Goal: Task Accomplishment & Management: Complete application form

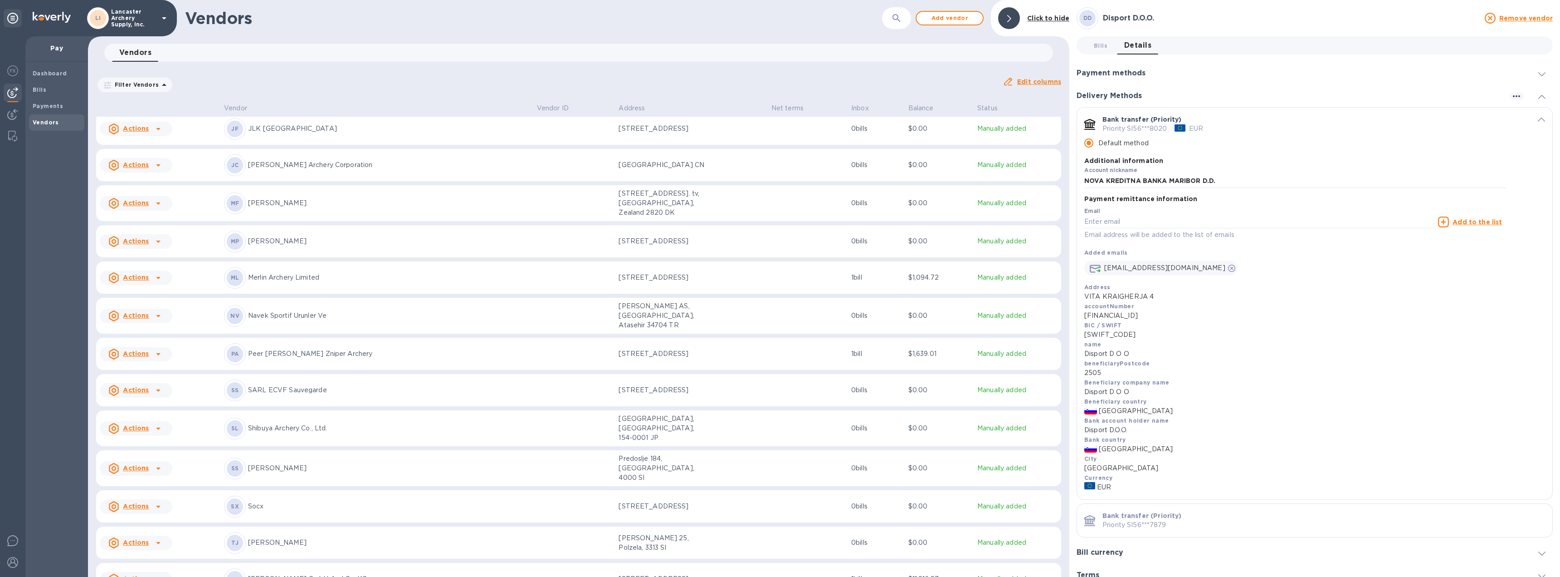
scroll to position [408, 0]
click at [157, 465] on icon at bounding box center [158, 466] width 5 height 2
click at [150, 470] on b "Add new bill" at bounding box center [146, 468] width 42 height 7
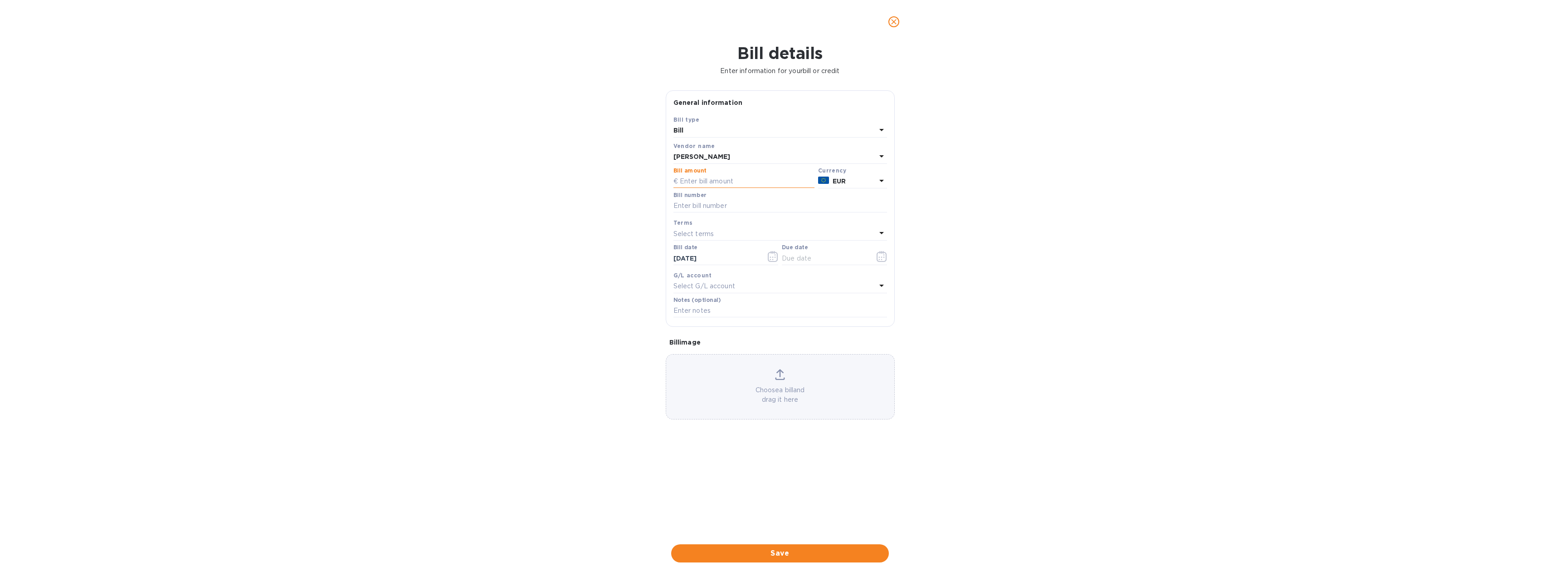
click at [695, 185] on input "text" at bounding box center [744, 182] width 141 height 14
type input "634.00"
type input "40/25."
type input "[DATE]"
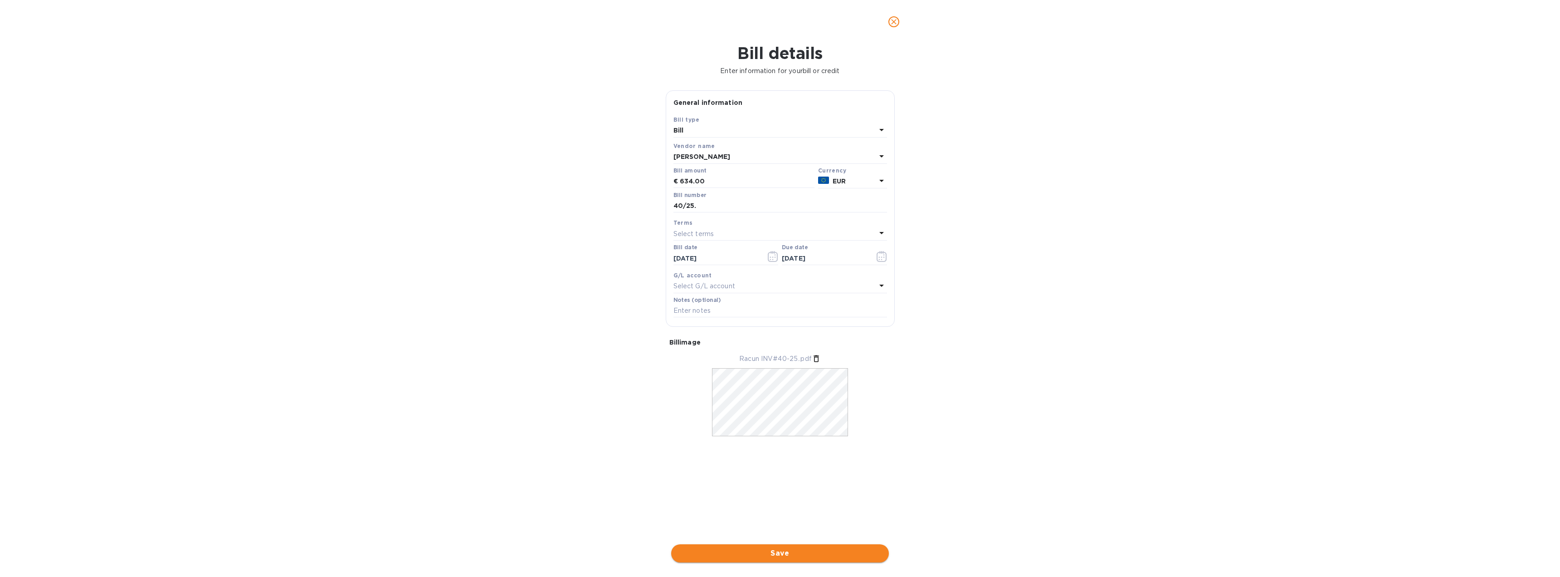
click at [785, 554] on span "Save" at bounding box center [780, 552] width 203 height 11
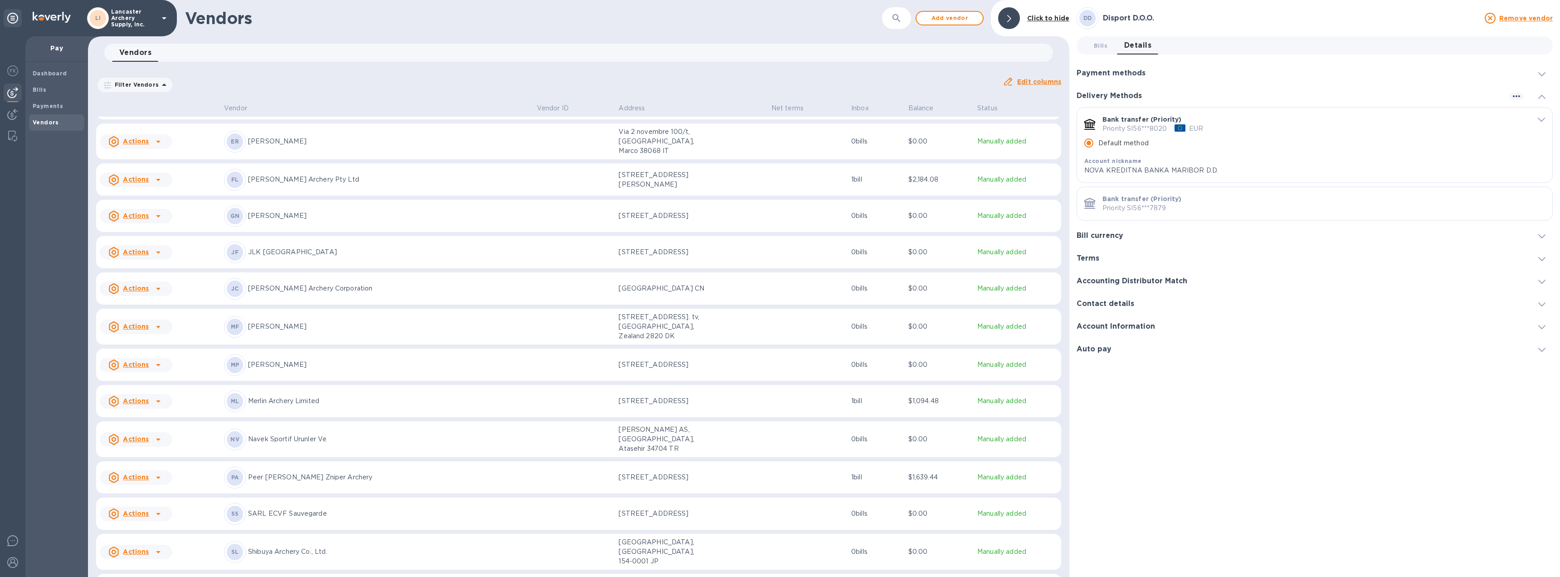
scroll to position [318, 0]
click at [417, 552] on p "[PERSON_NAME]" at bounding box center [389, 557] width 282 height 10
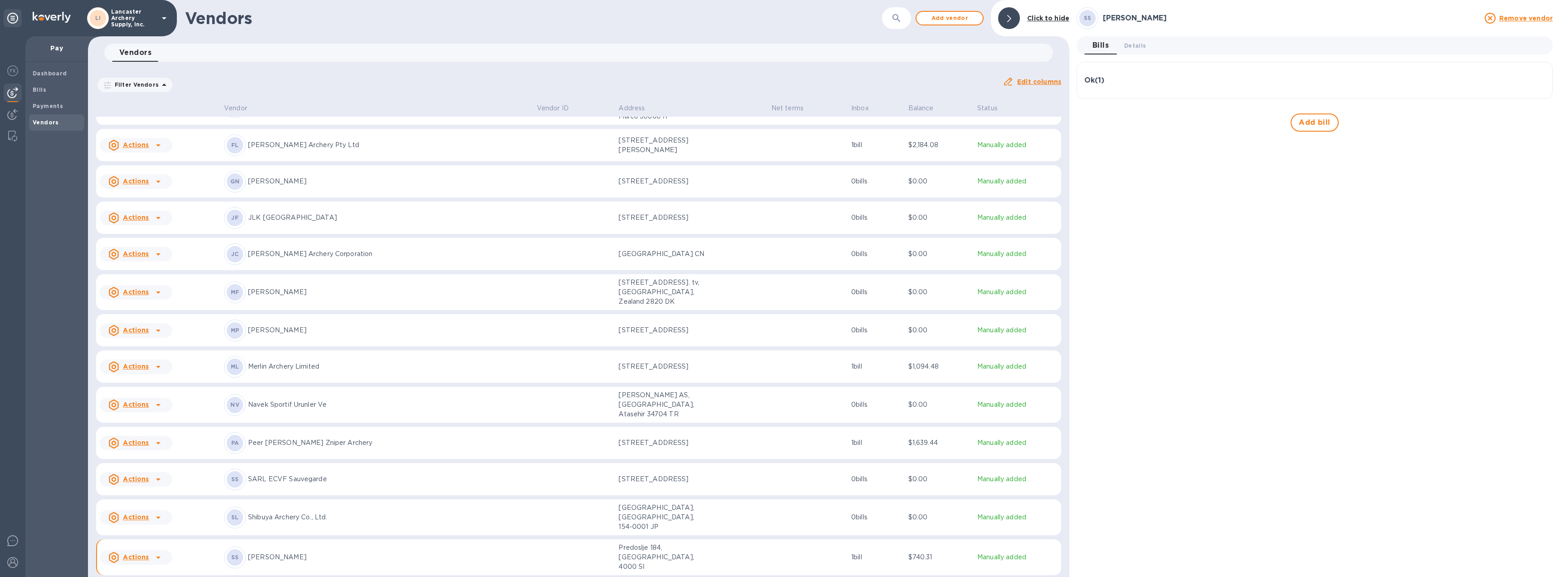
click at [1189, 71] on div "Ok ( 1 )" at bounding box center [1315, 80] width 461 height 22
click at [1132, 39] on button "Details 0" at bounding box center [1135, 45] width 36 height 18
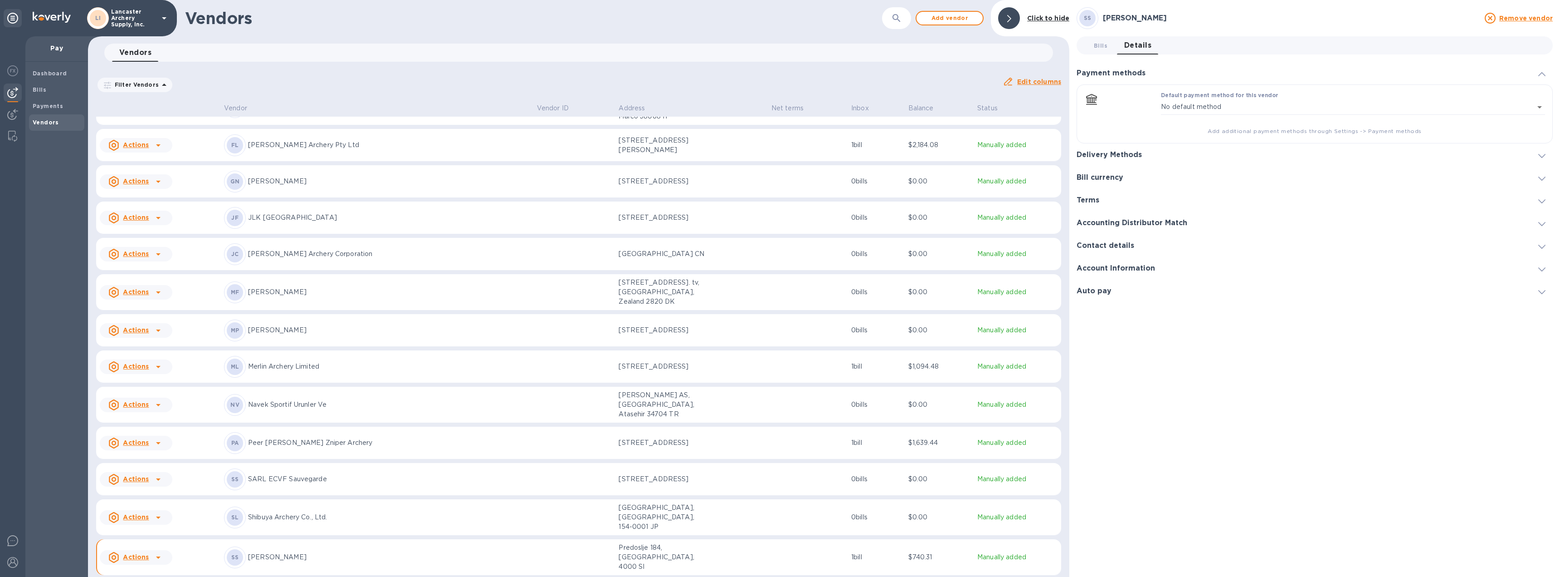
click at [1539, 154] on icon at bounding box center [1542, 156] width 7 height 4
click at [1540, 116] on span "default-method" at bounding box center [1541, 119] width 7 height 9
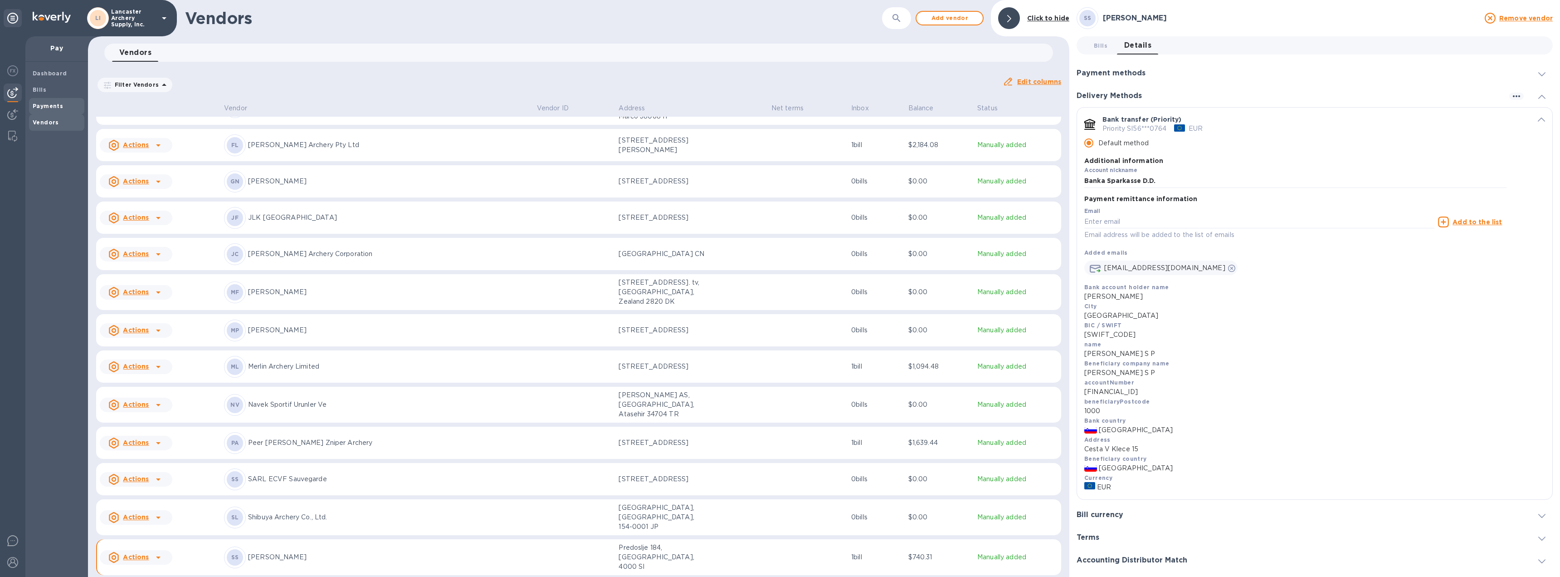
click at [58, 108] on b "Payments" at bounding box center [48, 106] width 30 height 7
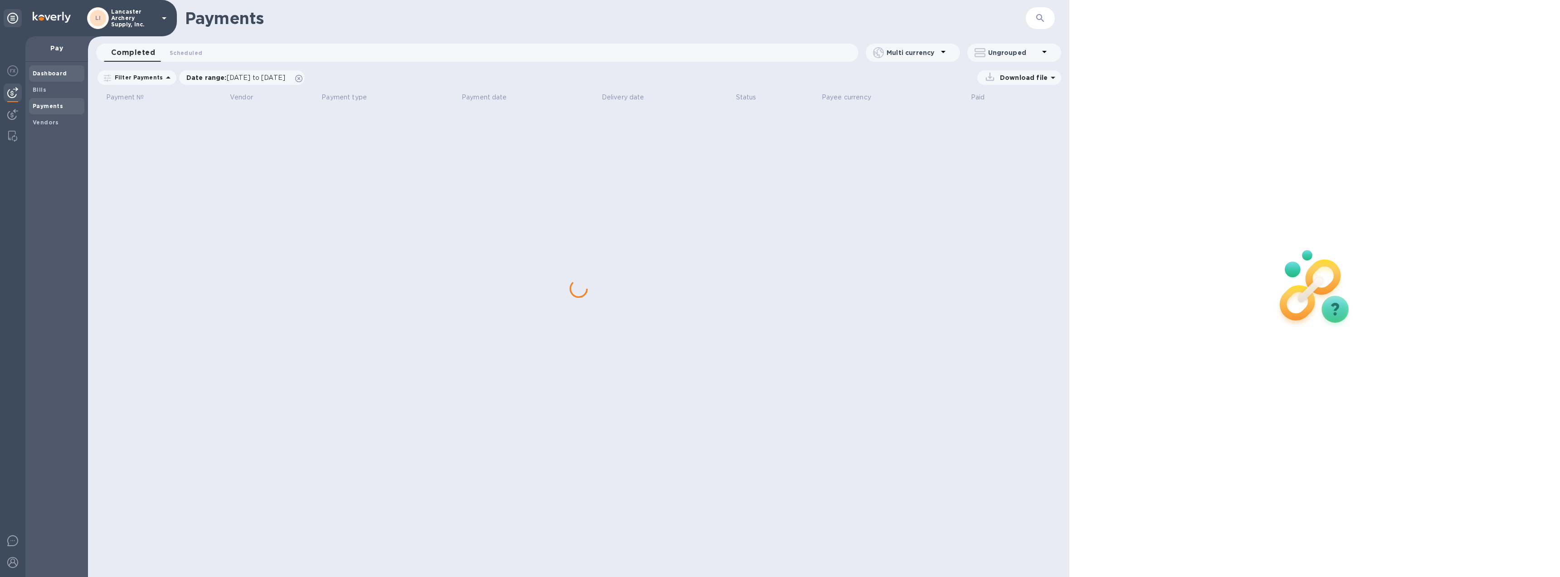
click at [56, 77] on span "Dashboard" at bounding box center [50, 73] width 34 height 9
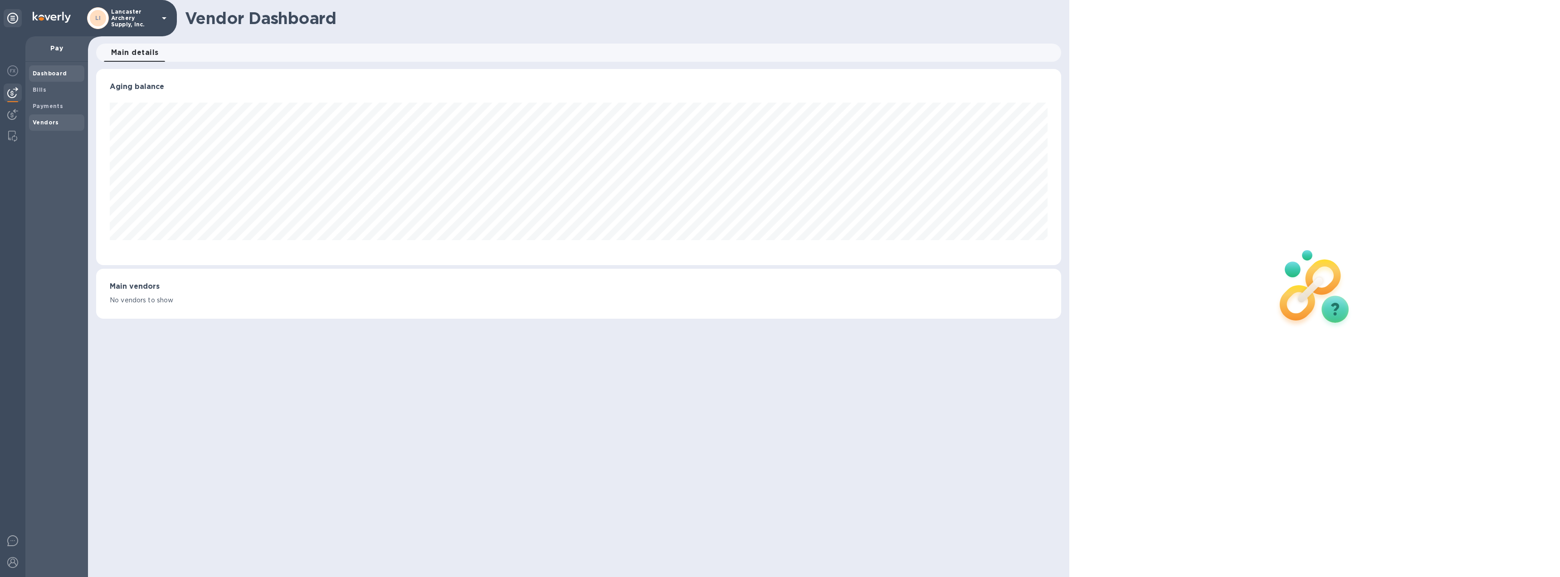
click at [56, 124] on b "Vendors" at bounding box center [46, 122] width 26 height 7
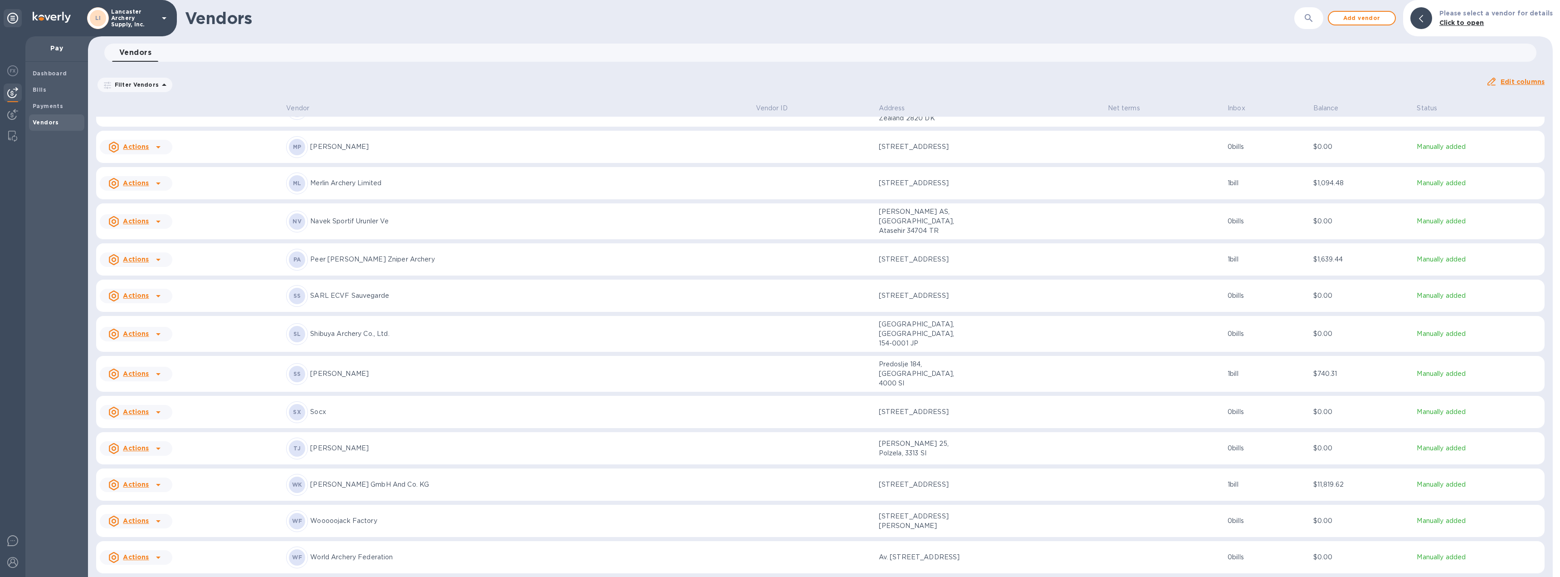
scroll to position [502, 0]
click at [155, 327] on icon at bounding box center [158, 332] width 11 height 11
click at [146, 338] on b "Add new bill" at bounding box center [146, 339] width 42 height 7
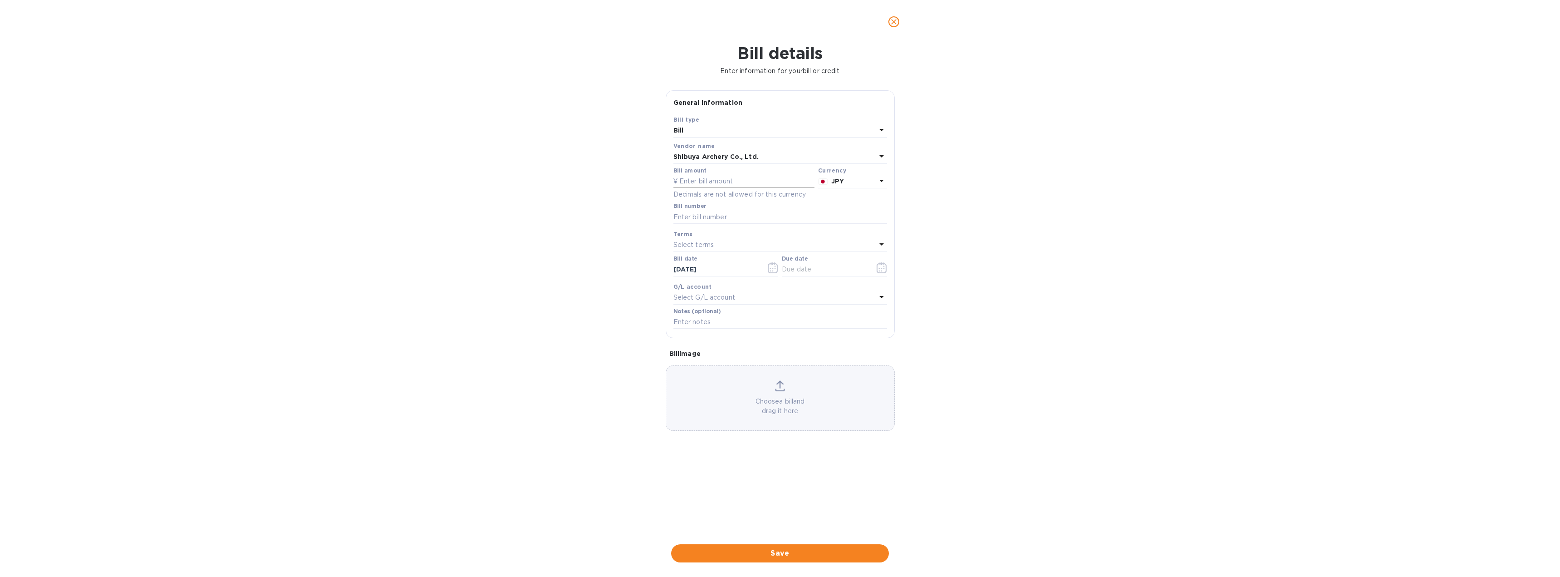
click at [719, 183] on input "text" at bounding box center [744, 182] width 141 height 14
type input "3,621,760"
type input "A-03090"
type input "[DATE]"
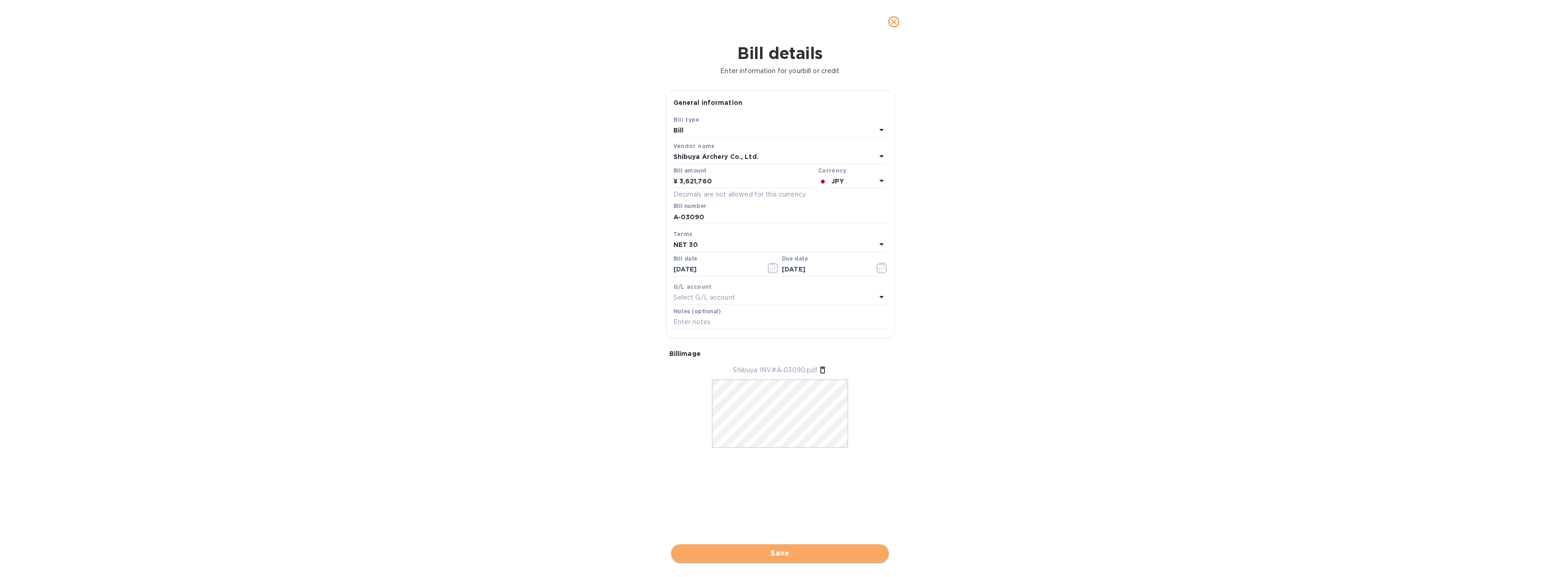
click at [805, 557] on span "Save" at bounding box center [780, 552] width 203 height 11
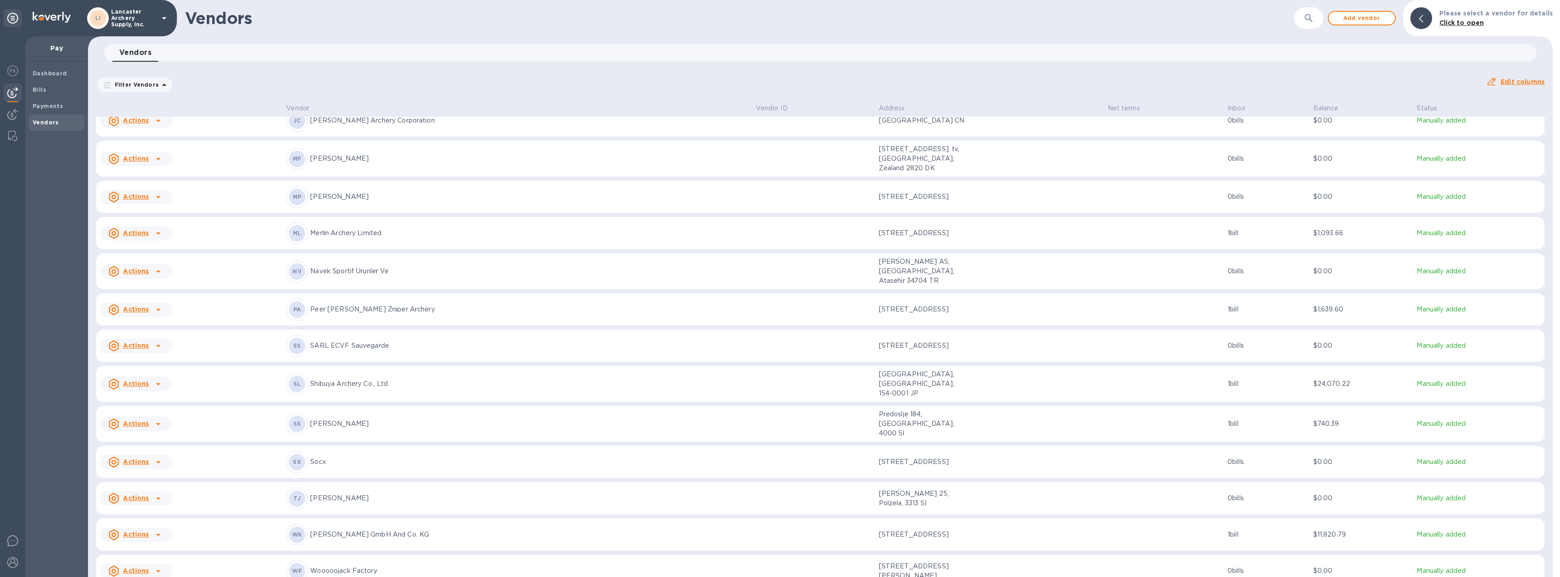
scroll to position [454, 0]
click at [1148, 363] on td at bounding box center [1165, 381] width 120 height 36
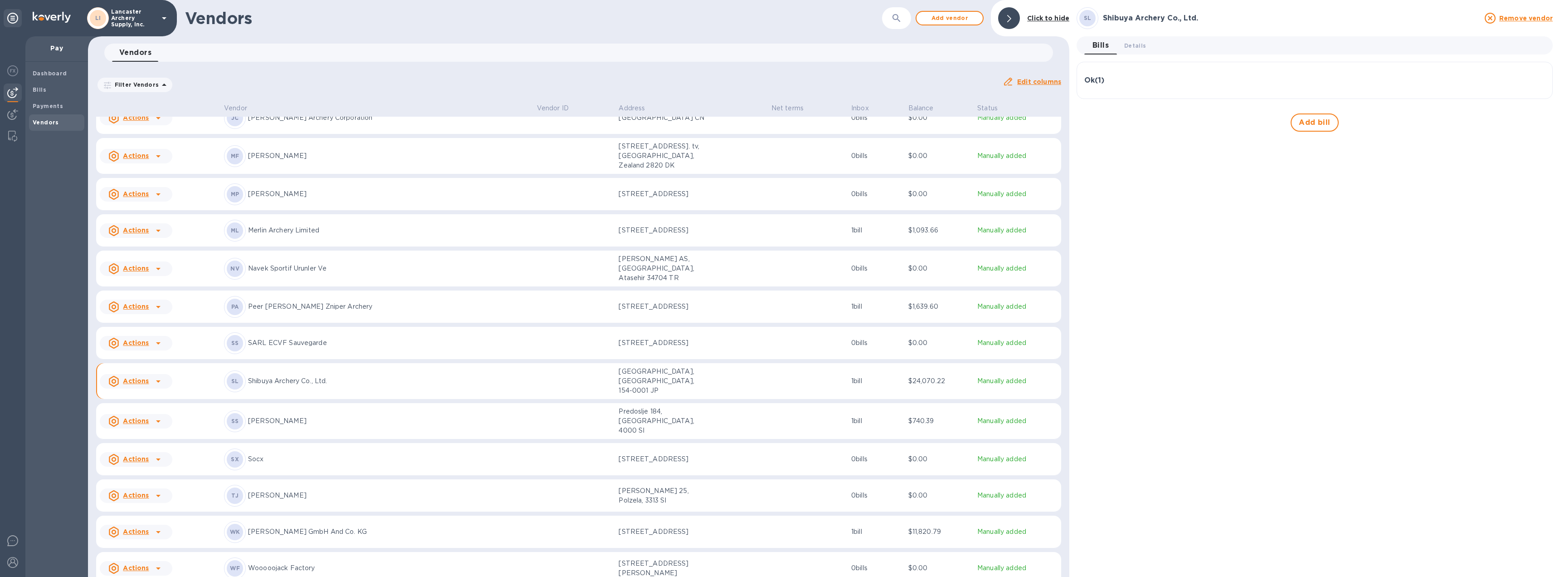
click at [1193, 88] on div "Ok ( 1 )" at bounding box center [1315, 80] width 461 height 22
click at [1134, 48] on span "Details 0" at bounding box center [1135, 46] width 22 height 10
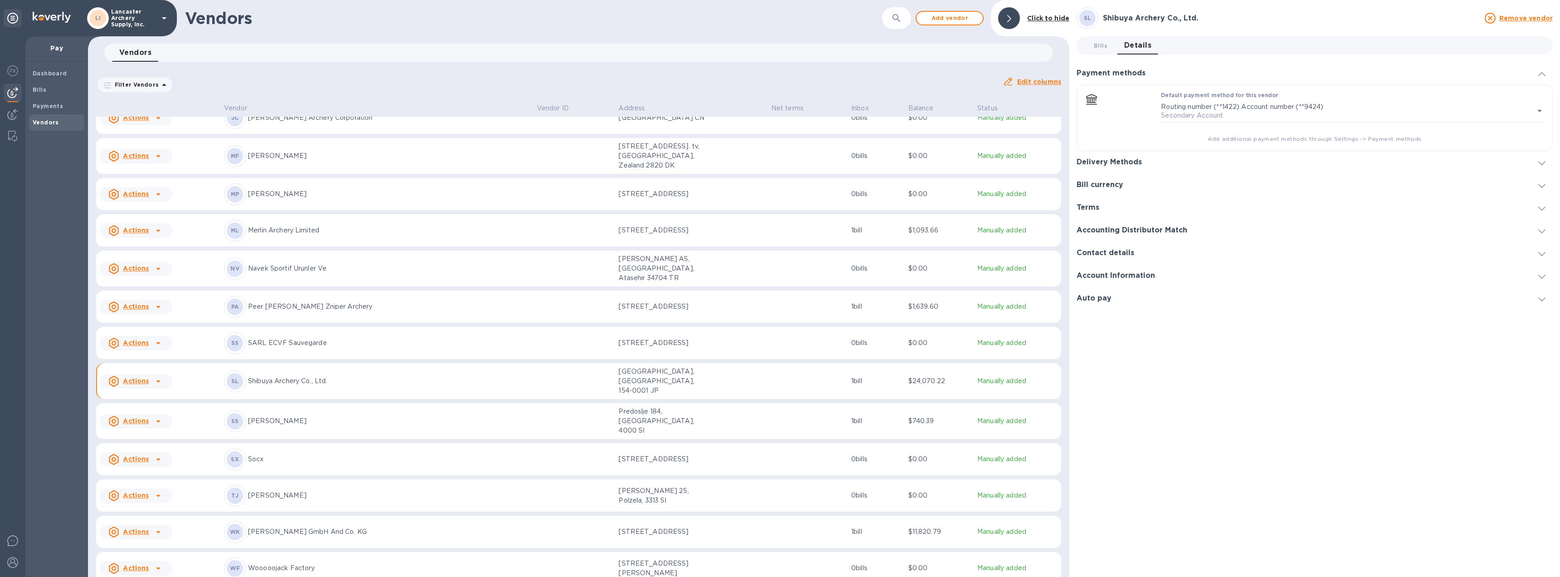
click at [1546, 164] on div at bounding box center [1542, 162] width 22 height 9
click at [1538, 121] on icon "default-method" at bounding box center [1541, 119] width 7 height 4
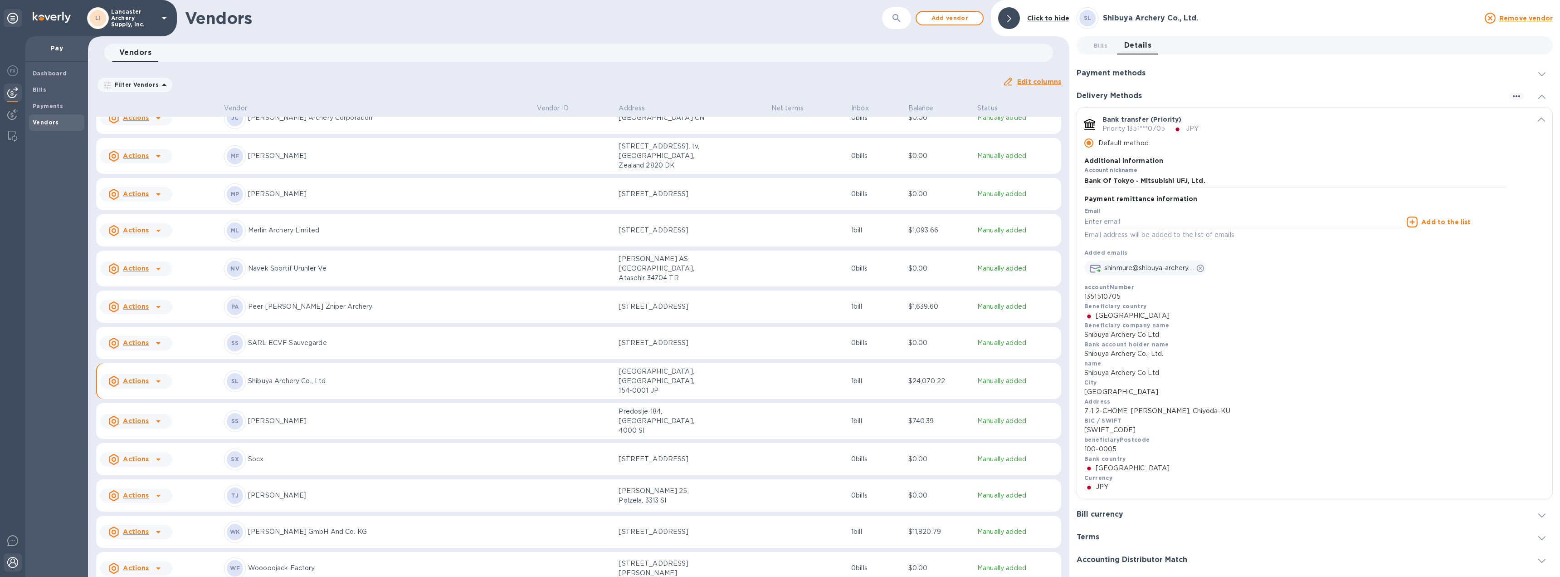
click at [11, 562] on img at bounding box center [12, 562] width 11 height 11
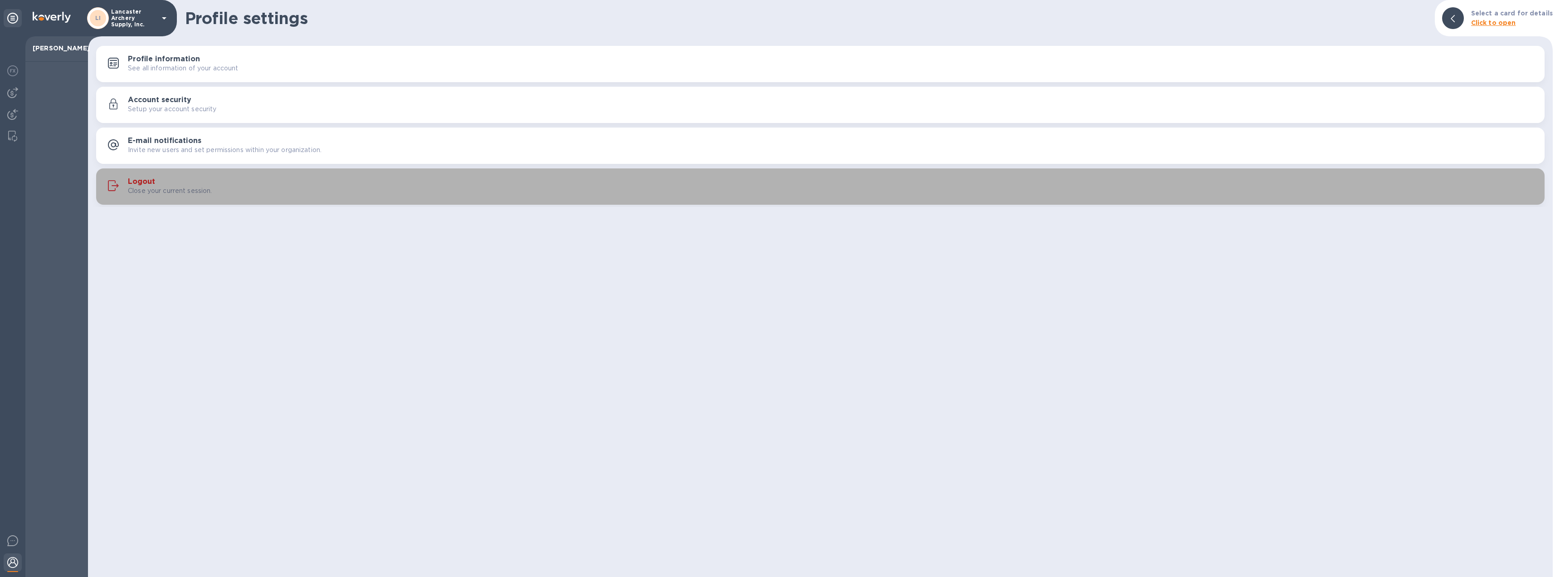
click at [147, 178] on h3 "Logout" at bounding box center [141, 181] width 27 height 9
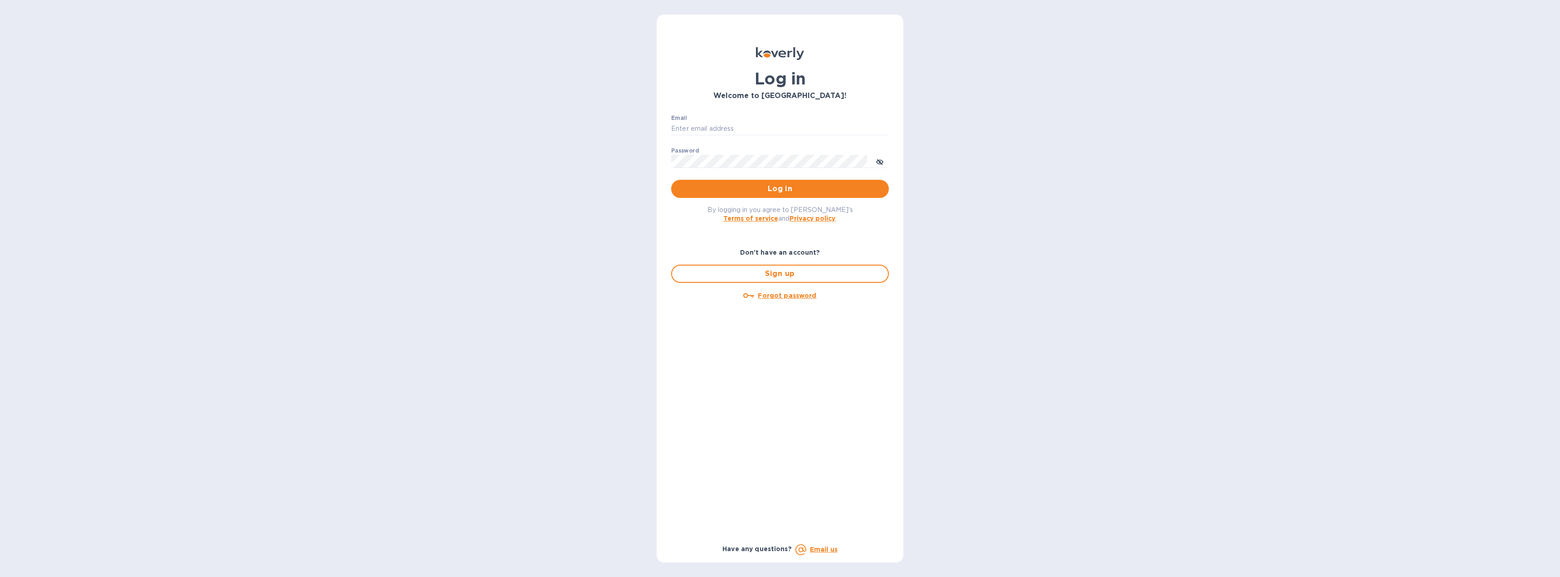
type input "[EMAIL_ADDRESS][DOMAIN_NAME]"
